Goal: Navigation & Orientation: Find specific page/section

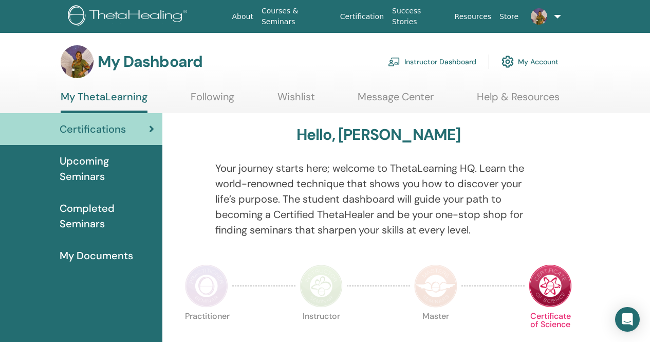
click at [423, 61] on link "Instructor Dashboard" at bounding box center [432, 61] width 88 height 23
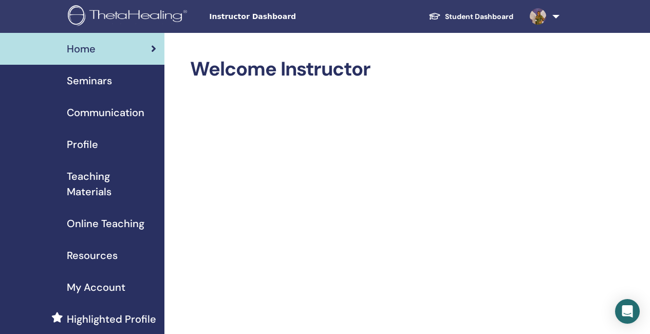
click at [90, 83] on span "Seminars" at bounding box center [89, 80] width 45 height 15
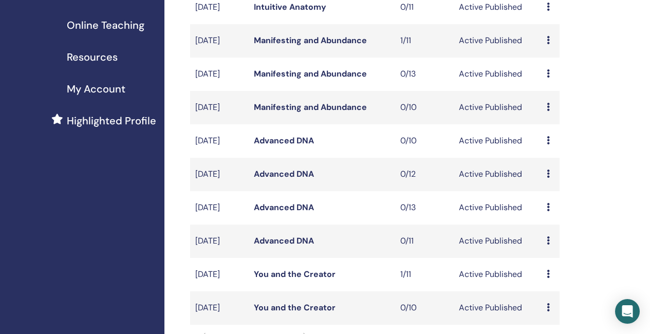
scroll to position [257, 0]
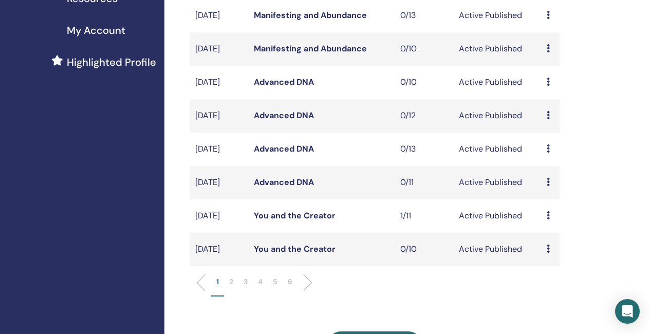
click at [309, 291] on li at bounding box center [303, 282] width 17 height 17
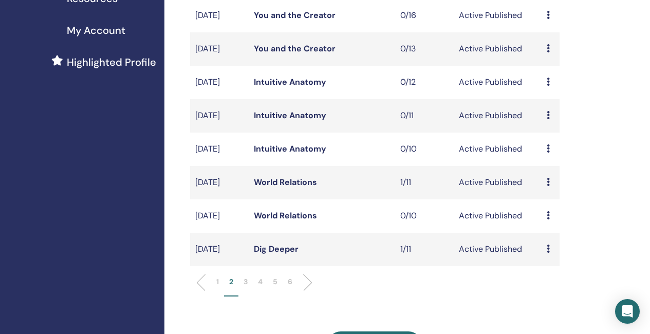
click at [311, 188] on link "World Relations" at bounding box center [285, 182] width 63 height 11
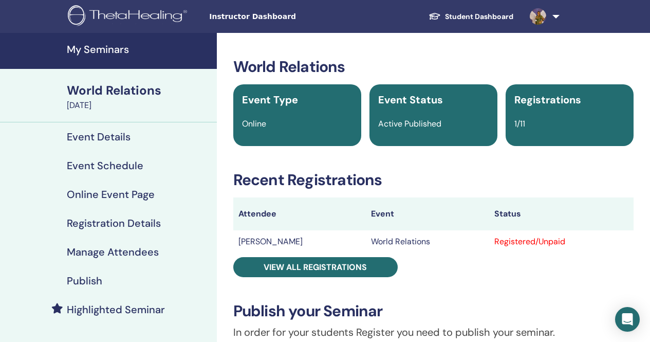
click at [114, 309] on h4 "Highlighted Seminar" at bounding box center [116, 309] width 98 height 12
